Goal: Task Accomplishment & Management: Complete application form

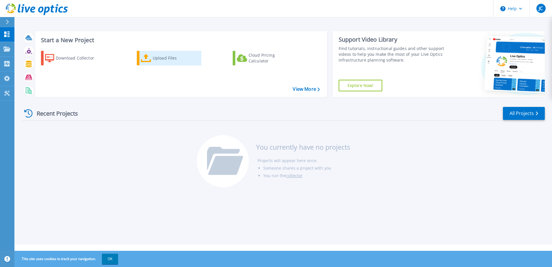
click at [157, 60] on div "Upload Files" at bounding box center [176, 58] width 46 height 12
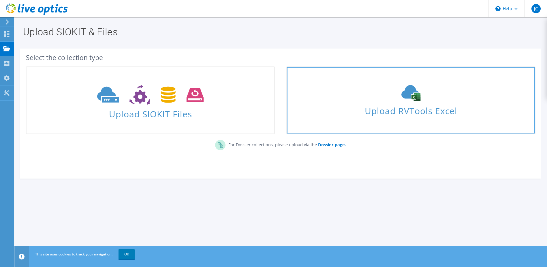
click at [403, 99] on icon at bounding box center [411, 93] width 87 height 16
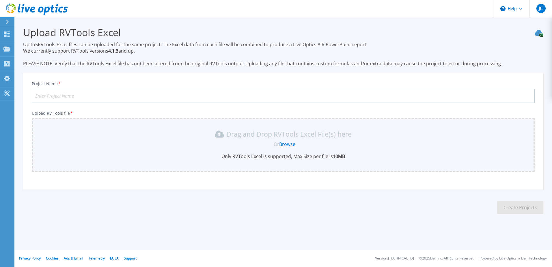
click at [89, 96] on input "Project Name *" at bounding box center [283, 96] width 503 height 14
type input "Childrensalon Ltd."
click at [234, 146] on div "Or Browse" at bounding box center [285, 144] width 494 height 6
click at [284, 144] on link "Browse" at bounding box center [287, 144] width 16 height 6
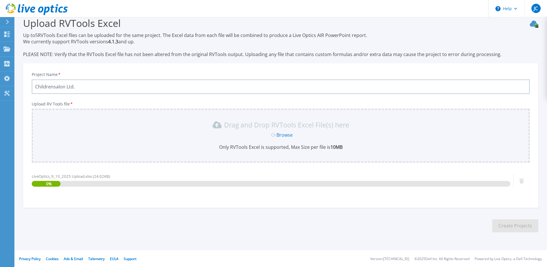
scroll to position [10, 0]
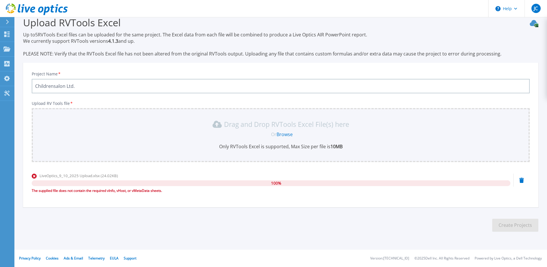
click at [282, 133] on link "Browse" at bounding box center [285, 134] width 16 height 6
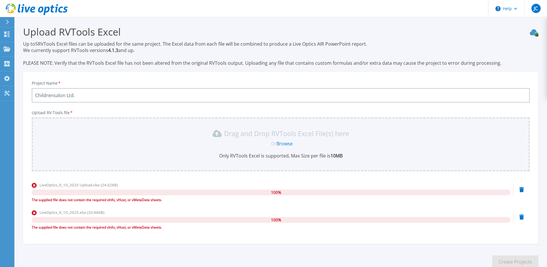
scroll to position [0, 0]
click at [6, 35] on icon at bounding box center [6, 33] width 5 height 5
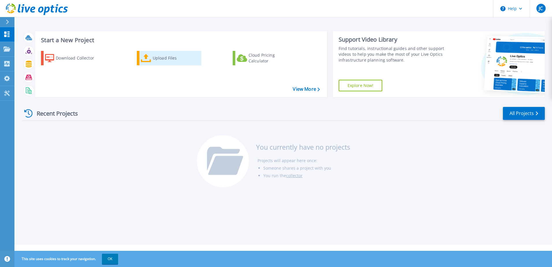
click at [167, 58] on div "Upload Files" at bounding box center [176, 58] width 46 height 12
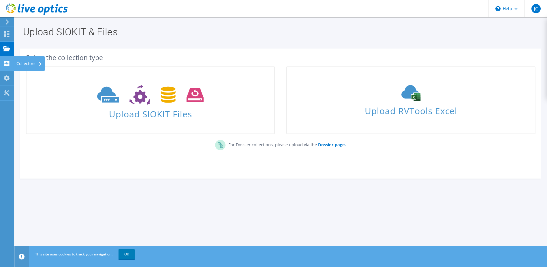
click at [7, 61] on use at bounding box center [6, 63] width 5 height 5
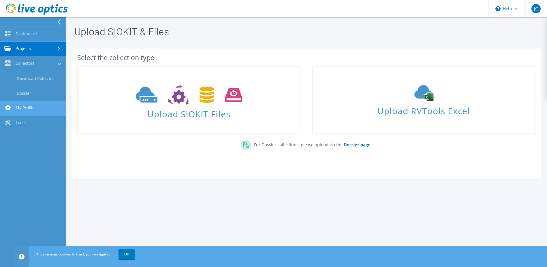
click at [13, 105] on link "My Profile" at bounding box center [33, 108] width 66 height 15
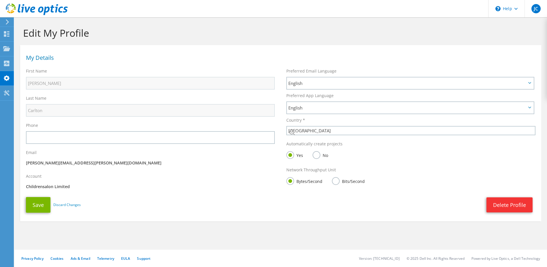
select select "75"
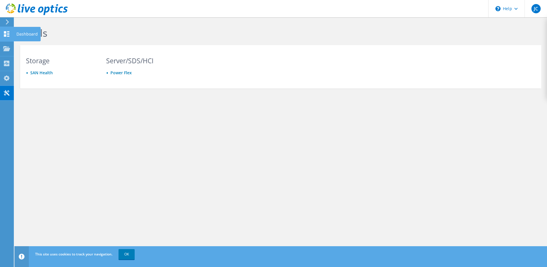
click at [5, 33] on use at bounding box center [6, 33] width 5 height 5
